Goal: Task Accomplishment & Management: Manage account settings

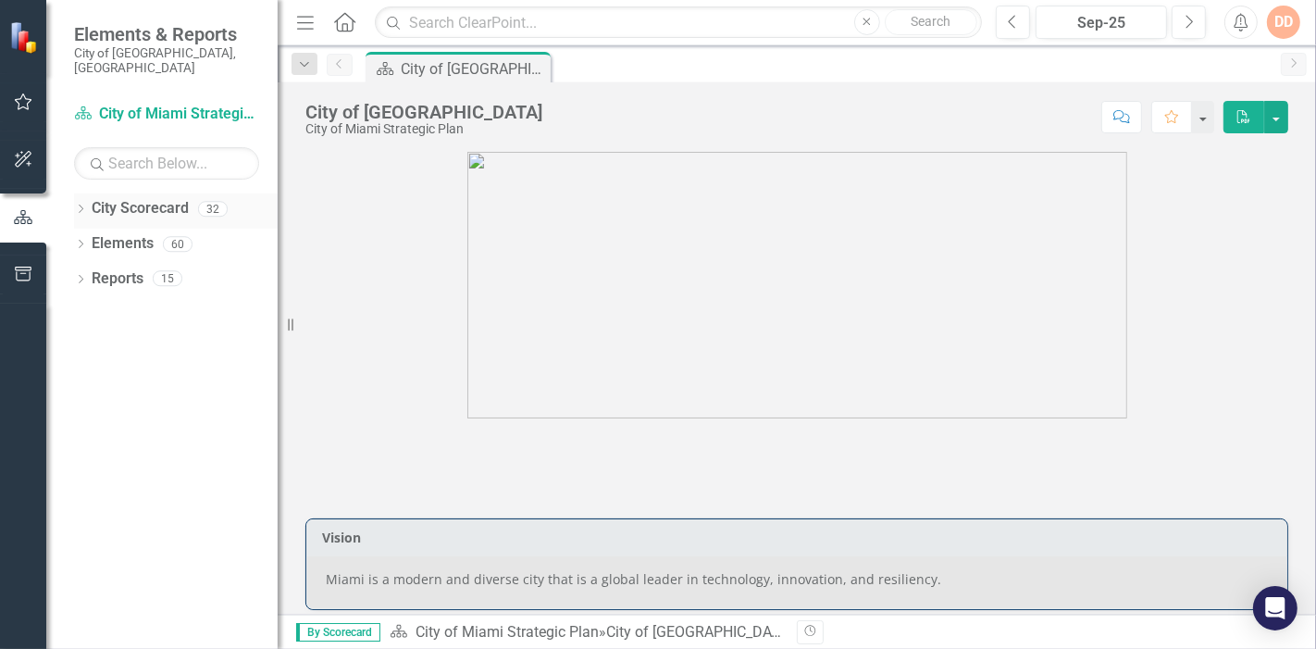
click at [79, 205] on icon "Dropdown" at bounding box center [80, 210] width 13 height 10
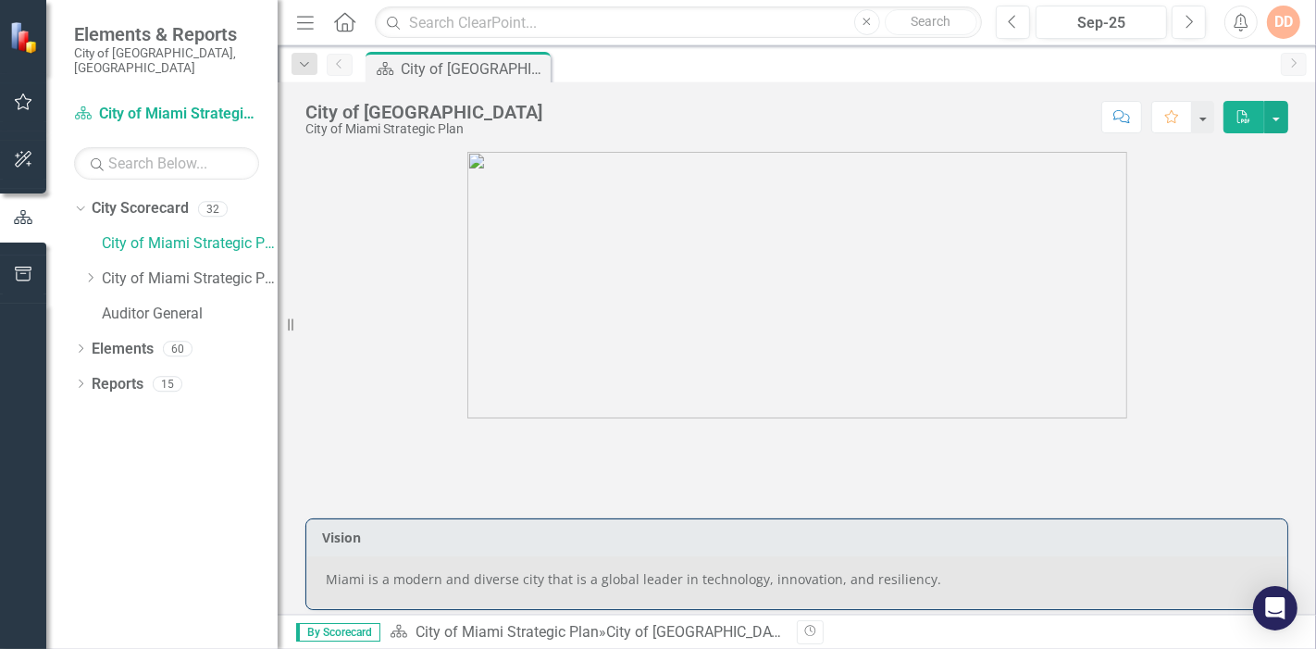
click at [81, 265] on div "Dropdown City Scorecard 32 City of [GEOGRAPHIC_DATA] Strategic Plan Dropdown Ci…" at bounding box center [176, 263] width 204 height 140
click at [91, 273] on icon at bounding box center [91, 277] width 5 height 9
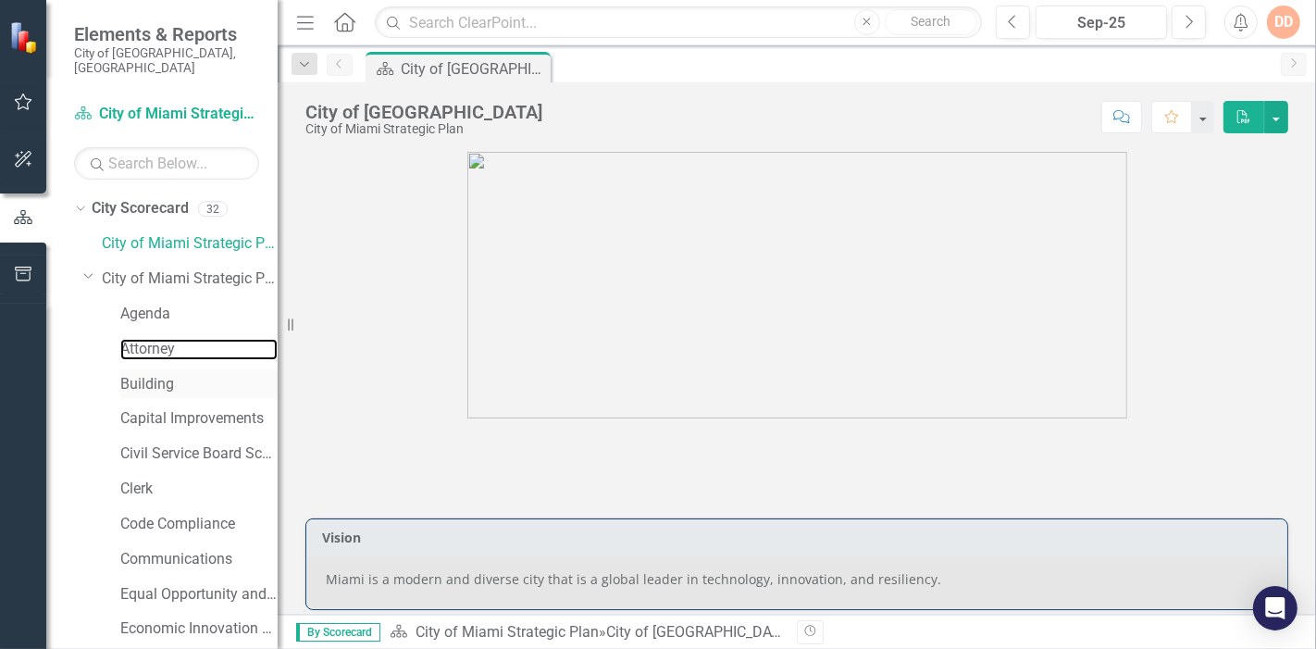
drag, startPoint x: 130, startPoint y: 336, endPoint x: 232, endPoint y: 373, distance: 108.3
click at [130, 339] on link "Attorney" at bounding box center [198, 349] width 157 height 21
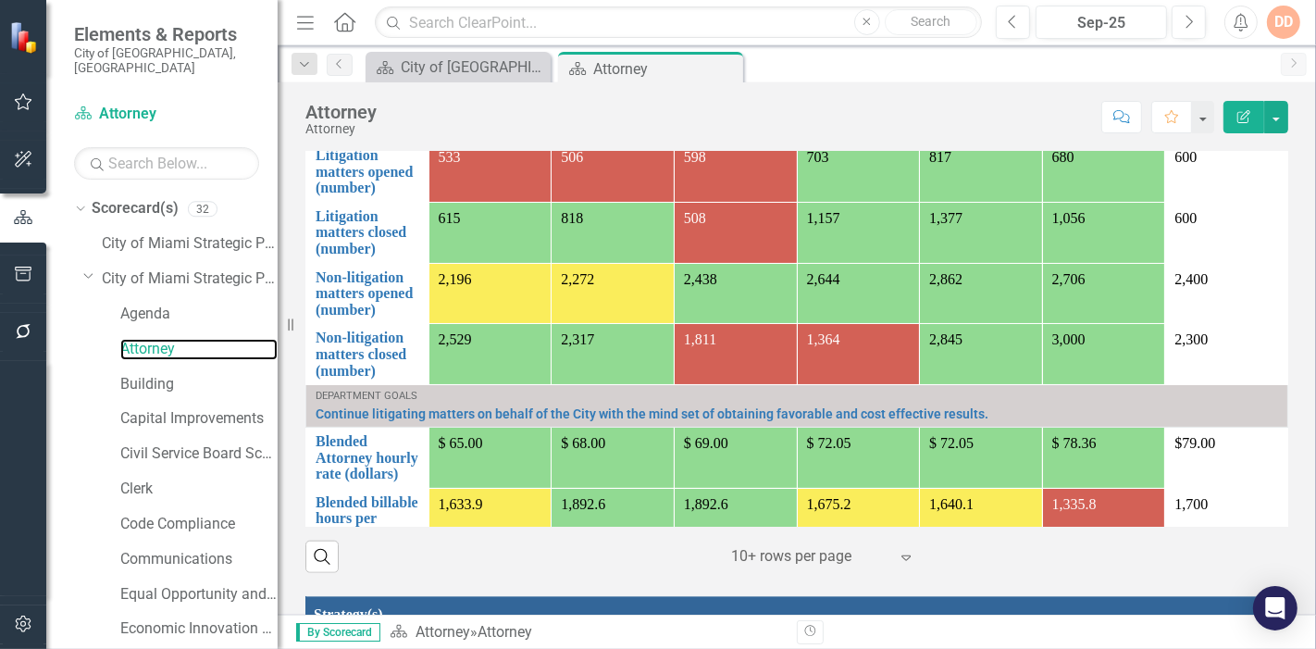
scroll to position [1498, 0]
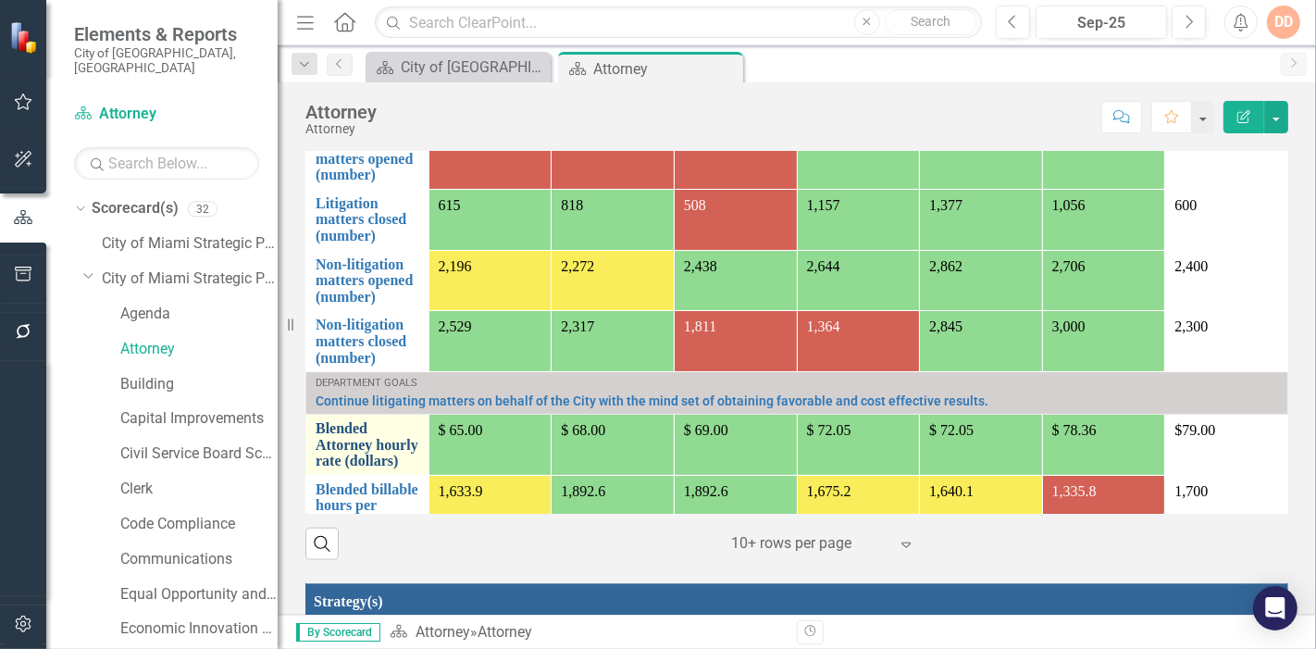
click at [329, 436] on link "Blended Attorney hourly rate (dollars)" at bounding box center [368, 444] width 104 height 49
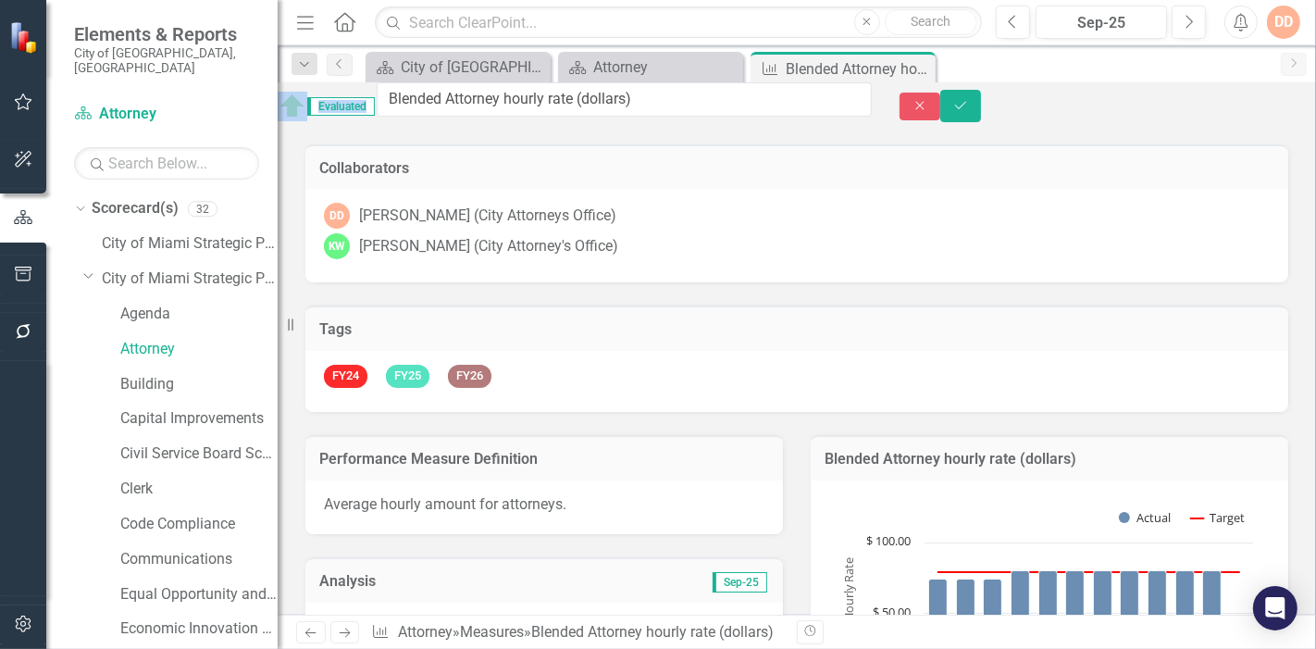
drag, startPoint x: 347, startPoint y: 108, endPoint x: 581, endPoint y: 119, distance: 234.4
click at [730, 226] on div "DD [PERSON_NAME] (City Attorneys Office)" at bounding box center [797, 216] width 946 height 26
click at [969, 108] on icon "Save" at bounding box center [960, 105] width 17 height 13
drag, startPoint x: 351, startPoint y: 108, endPoint x: 594, endPoint y: 118, distance: 243.6
click at [812, 205] on div "DD [PERSON_NAME] (City Attorneys Office) KW [PERSON_NAME] (City Attorney's Offi…" at bounding box center [796, 235] width 983 height 93
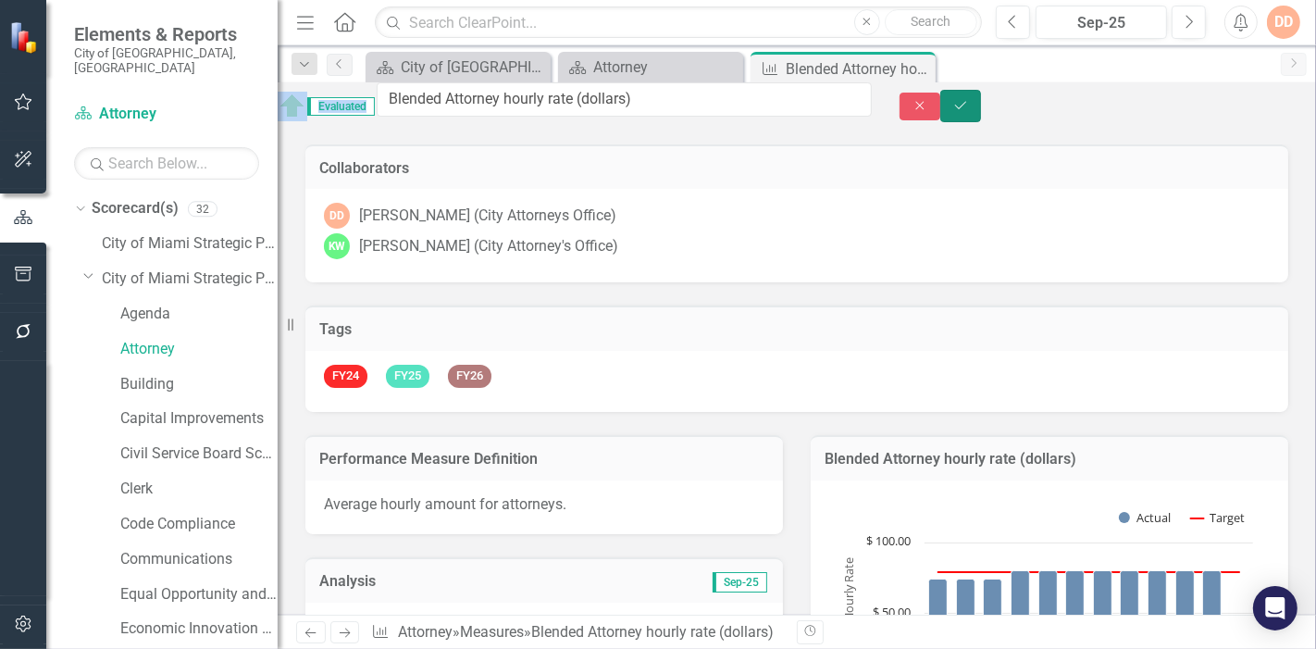
click at [981, 104] on button "Save" at bounding box center [960, 106] width 41 height 32
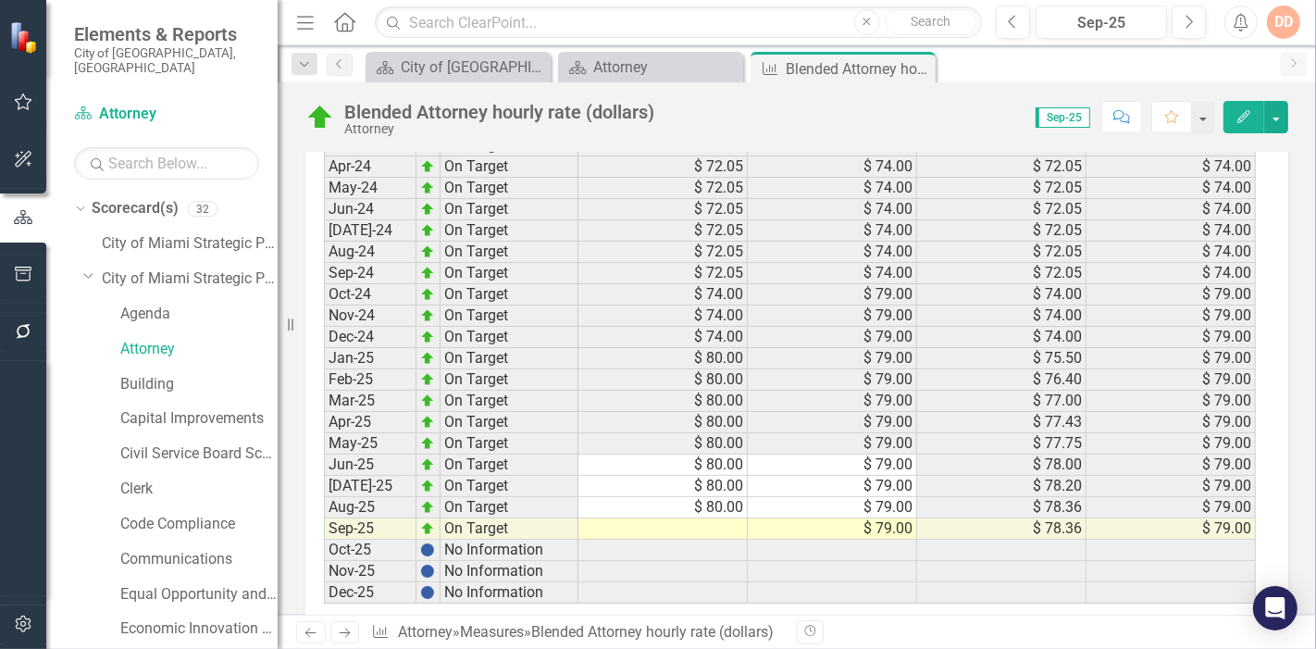
scroll to position [2601, 0]
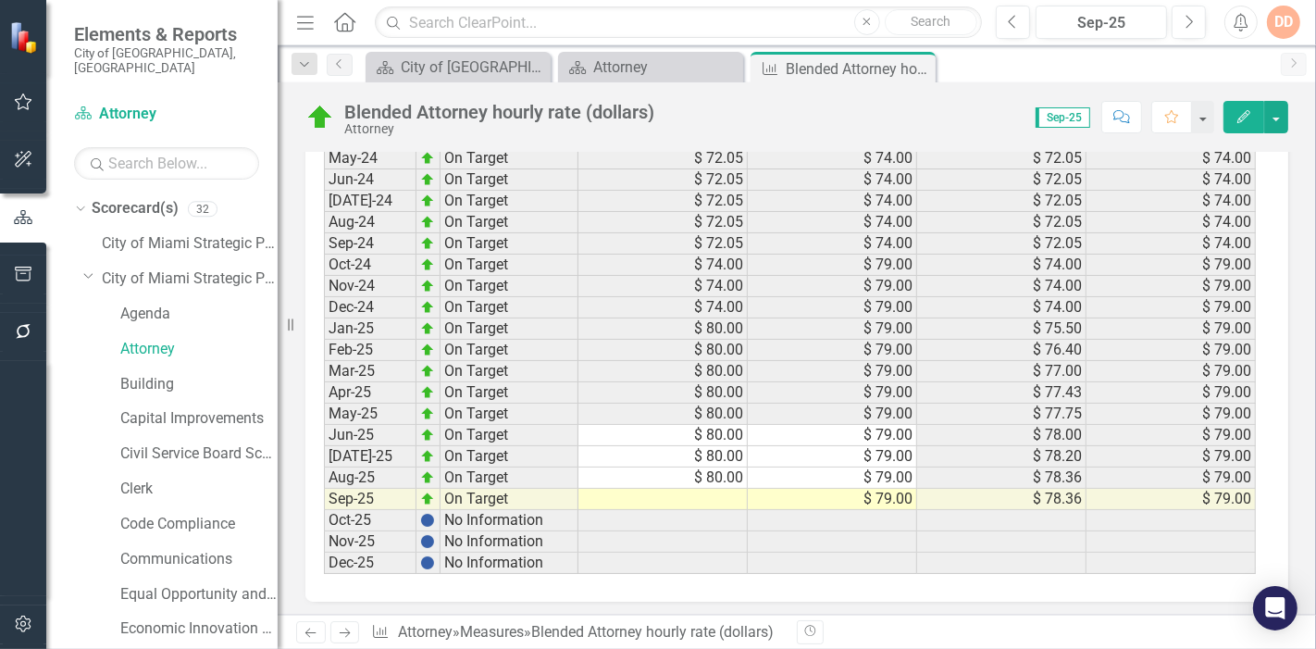
click at [708, 489] on td at bounding box center [662, 499] width 169 height 21
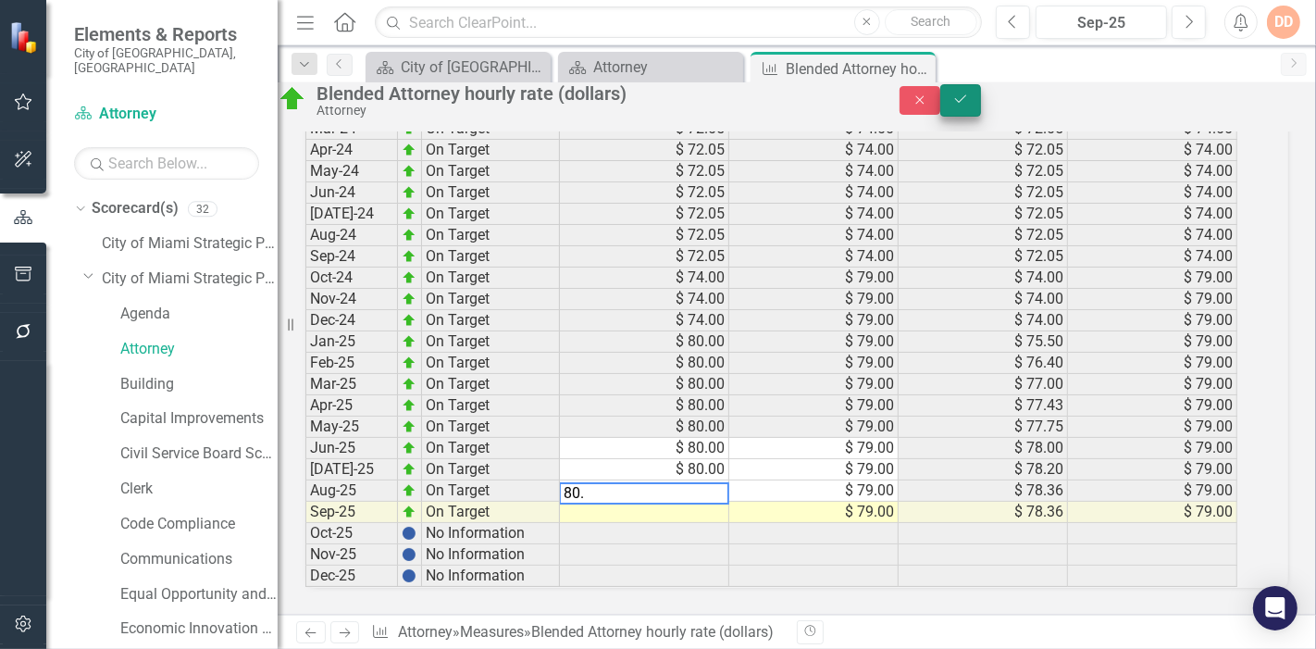
type textarea "80."
click at [981, 117] on button "Save" at bounding box center [960, 100] width 41 height 32
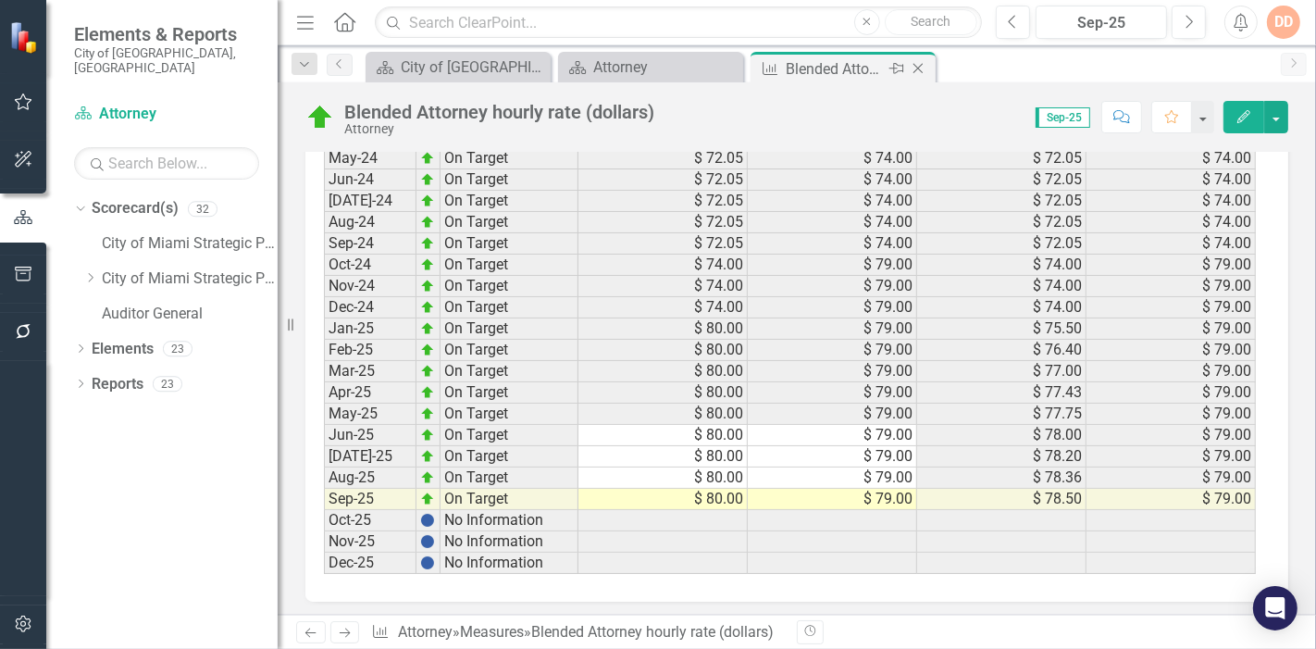
click at [914, 68] on icon "Close" at bounding box center [918, 68] width 19 height 15
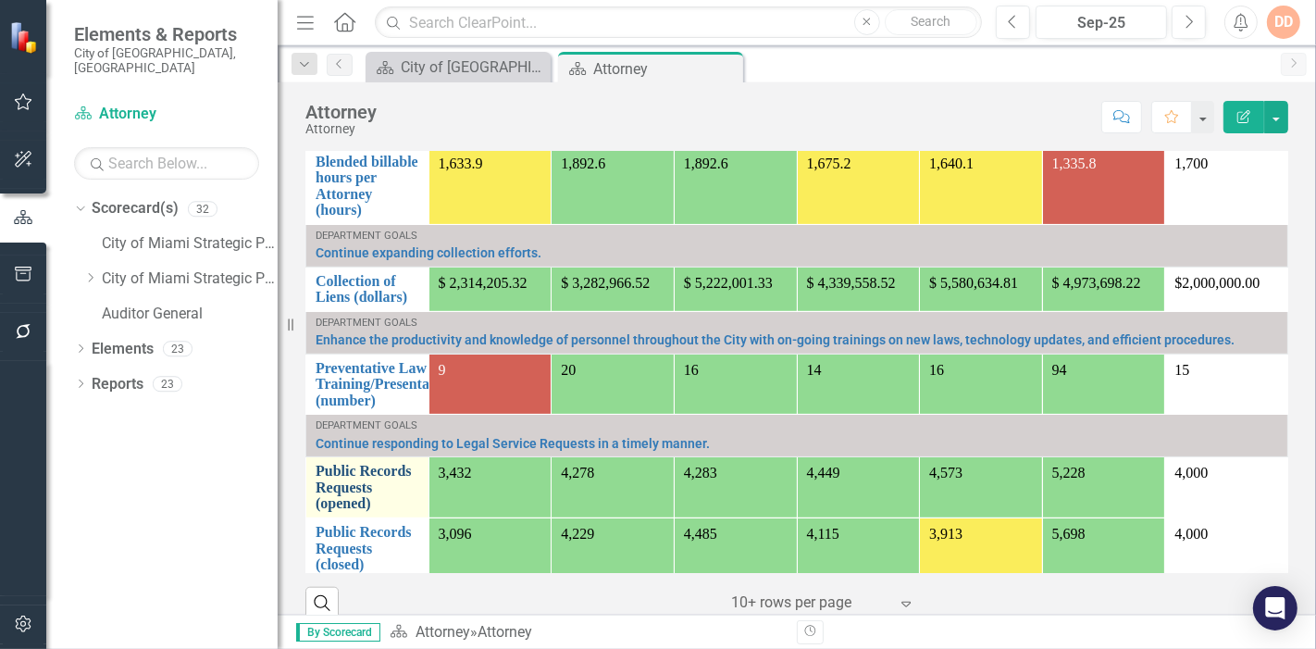
scroll to position [388, 0]
click at [346, 472] on link "Public Records Requests (opened)" at bounding box center [368, 486] width 104 height 49
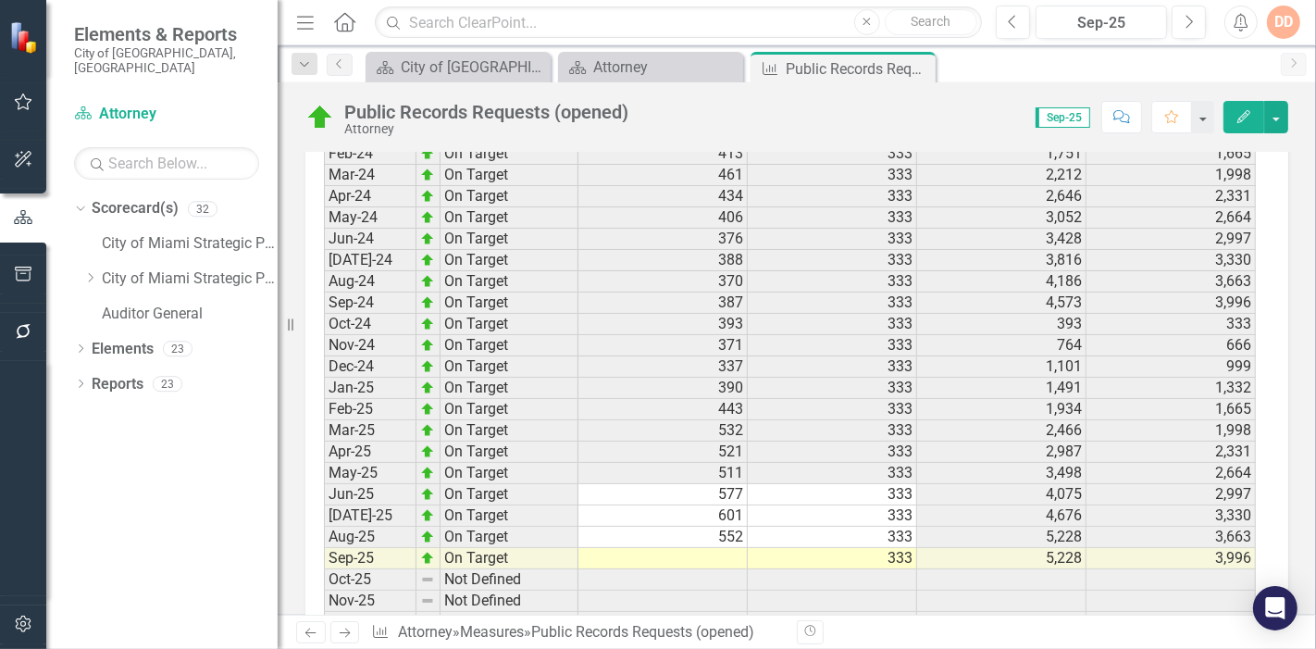
scroll to position [2729, 0]
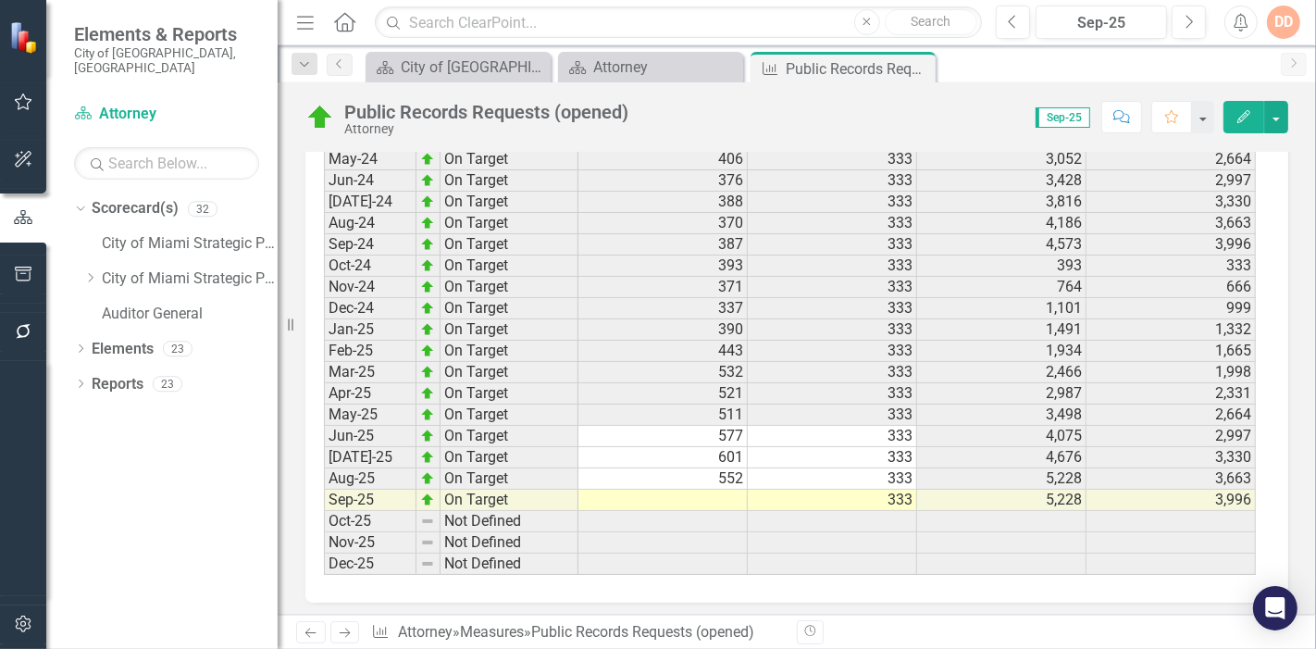
click at [717, 490] on td at bounding box center [662, 500] width 169 height 21
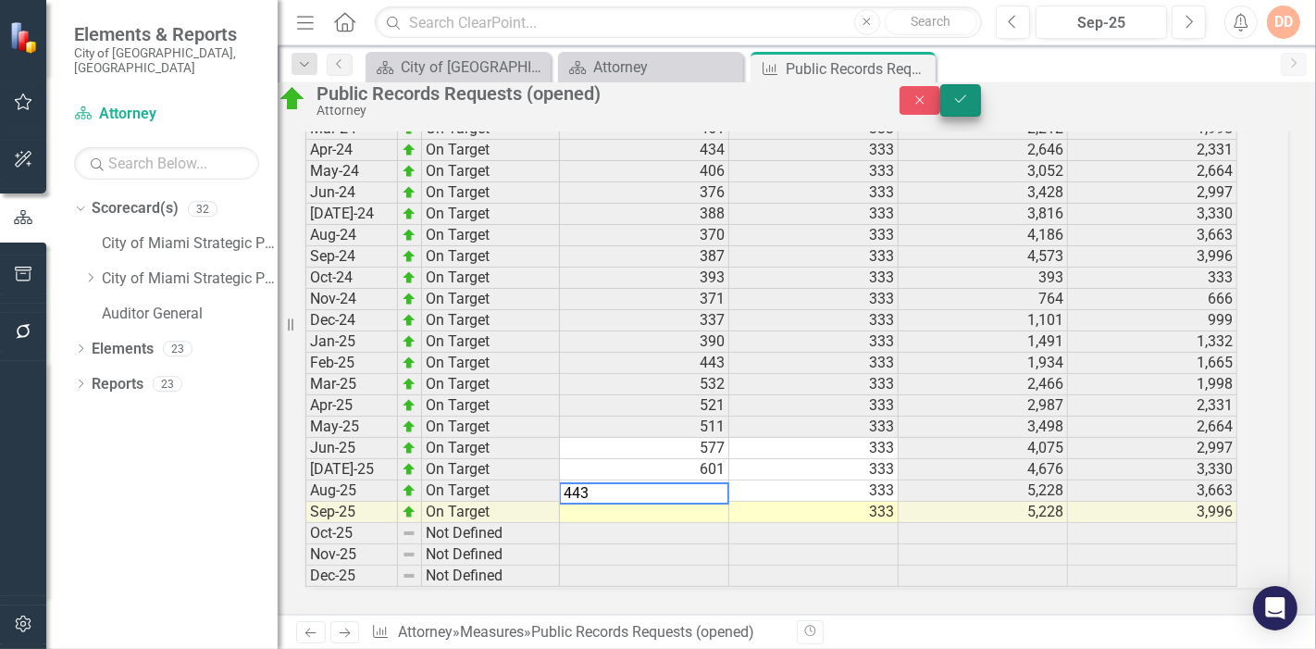
type textarea "443"
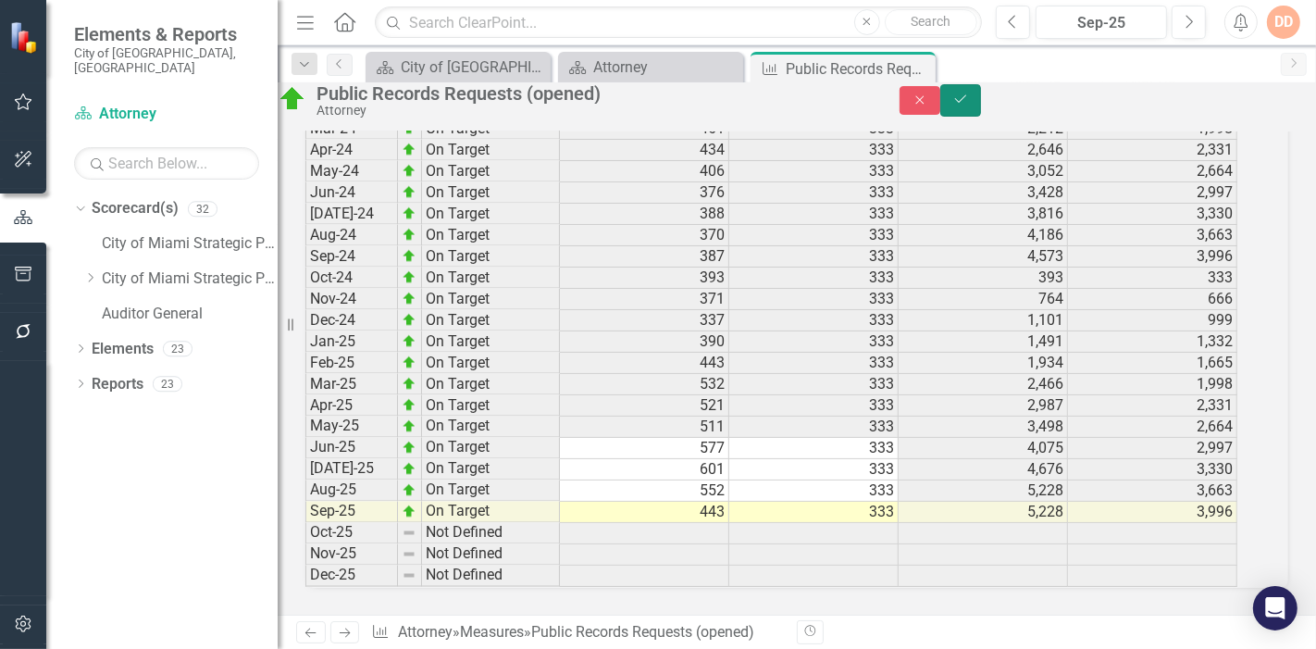
click at [969, 105] on icon "Save" at bounding box center [960, 99] width 17 height 13
